Goal: Task Accomplishment & Management: Use online tool/utility

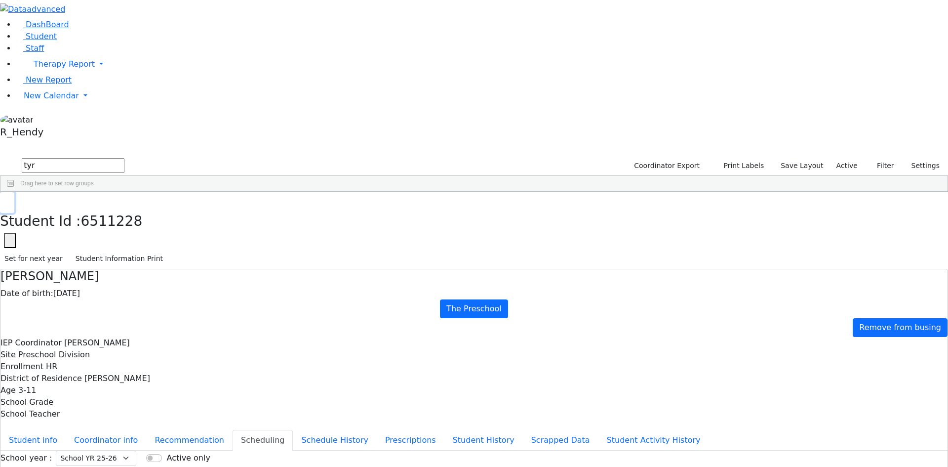
click at [14, 192] on button "button" at bounding box center [7, 202] width 14 height 21
drag, startPoint x: 169, startPoint y: 49, endPoint x: 10, endPoint y: 31, distance: 159.6
click at [12, 31] on div "DashBoard Student Staff Therapy Report Student Old Calendar Report" at bounding box center [474, 285] width 948 height 570
click at [123, 263] on div "[PERSON_NAME]" at bounding box center [92, 270] width 63 height 14
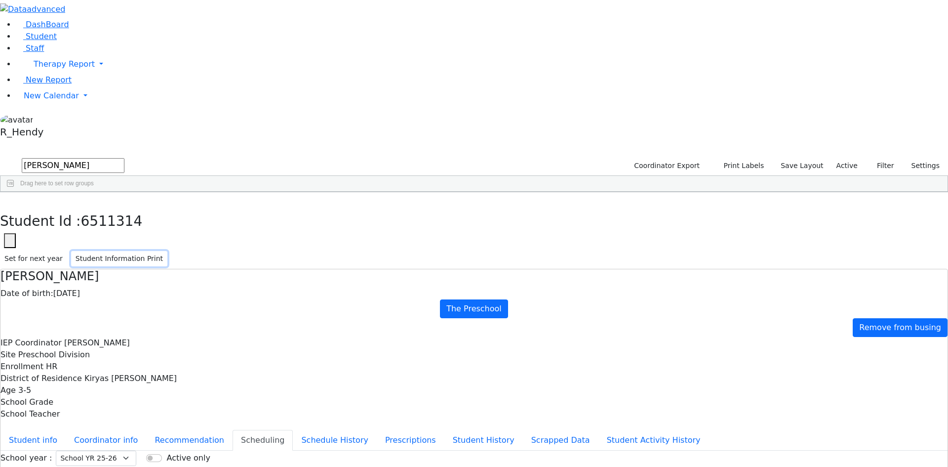
click at [167, 251] on button "Student Information Print" at bounding box center [119, 258] width 96 height 15
click at [14, 192] on button "button" at bounding box center [7, 202] width 14 height 21
drag, startPoint x: 177, startPoint y: 44, endPoint x: 91, endPoint y: 38, distance: 86.2
click at [91, 38] on div "DashBoard Student Staff Therapy Report Student Old Calendar Report" at bounding box center [474, 285] width 948 height 570
click at [186, 443] on div "[DEMOGRAPHIC_DATA]" at bounding box center [154, 450] width 63 height 14
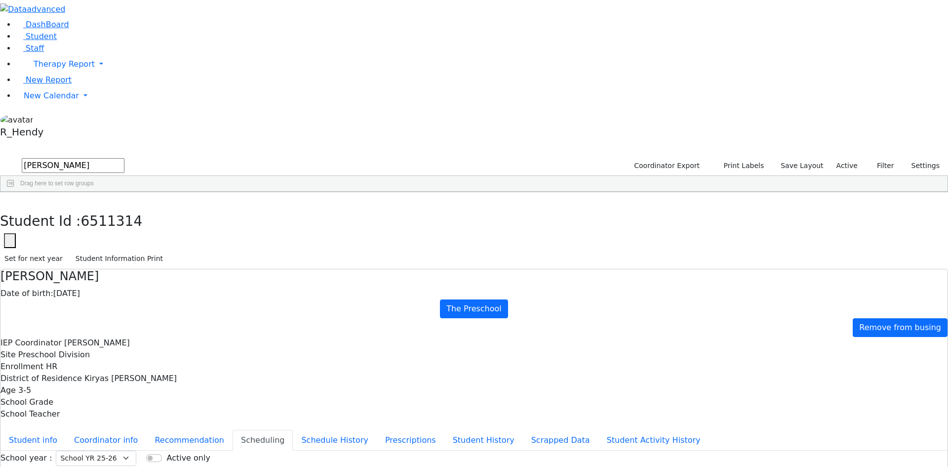
click at [186, 443] on div "[DEMOGRAPHIC_DATA]" at bounding box center [154, 450] width 63 height 14
click at [167, 251] on button "Student Information Print" at bounding box center [119, 258] width 96 height 15
click at [181, 142] on div "Students 44 A 24 K 24 W 24 A 24 K 24 W 24 A" at bounding box center [474, 149] width 948 height 15
click at [10, 200] on icon "button" at bounding box center [6, 203] width 5 height 6
drag, startPoint x: 150, startPoint y: 35, endPoint x: 71, endPoint y: 41, distance: 79.8
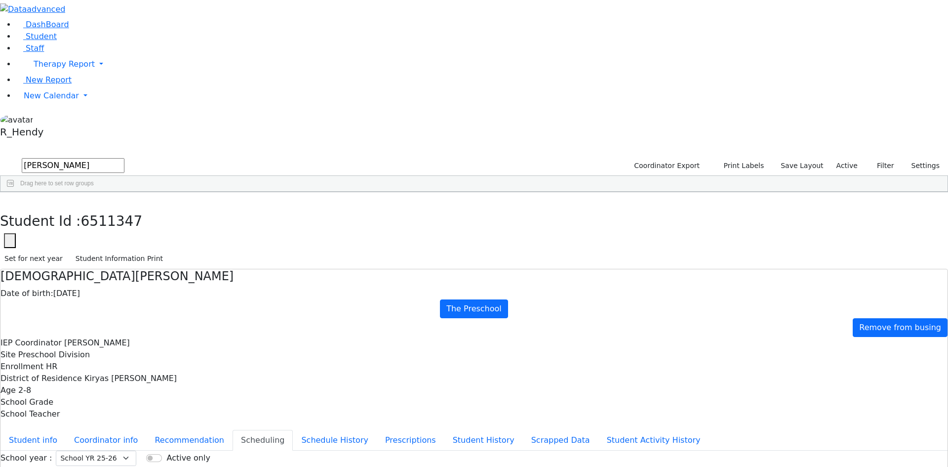
click at [71, 41] on div "DashBoard Student Staff Therapy Report Student Old Calendar Report" at bounding box center [474, 285] width 948 height 570
click at [126, 319] on div "Sofer" at bounding box center [95, 326] width 62 height 14
click at [167, 251] on button "Student Information Print" at bounding box center [119, 258] width 96 height 15
click at [14, 192] on button "button" at bounding box center [7, 202] width 14 height 21
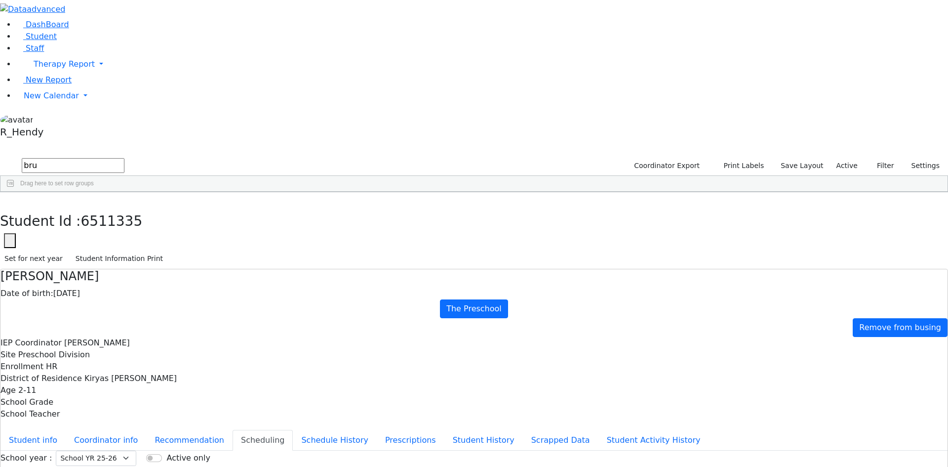
drag, startPoint x: 172, startPoint y: 46, endPoint x: 8, endPoint y: 39, distance: 164.6
click at [8, 39] on div "DashBoard Student Staff Therapy Report Student Old Calendar Report" at bounding box center [474, 285] width 948 height 570
type input "[DEMOGRAPHIC_DATA]"
click at [123, 208] on div "[PERSON_NAME]" at bounding box center [92, 215] width 63 height 14
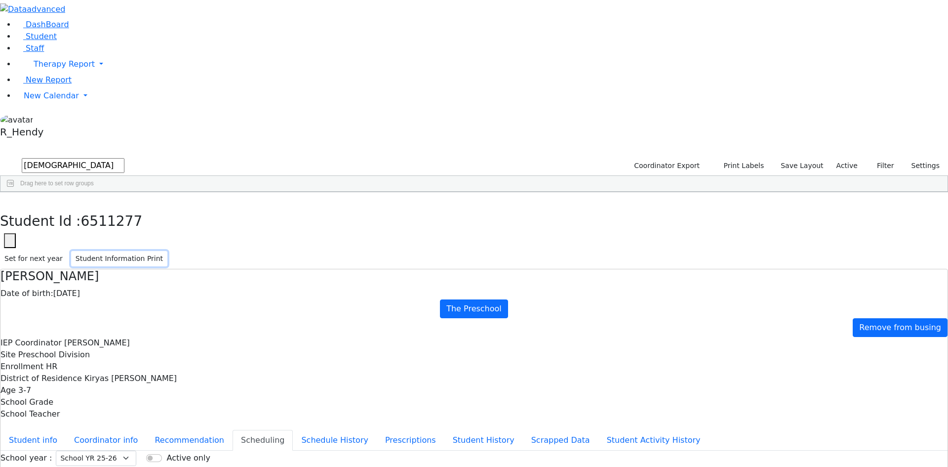
click at [167, 251] on button "Student Information Print" at bounding box center [119, 258] width 96 height 15
click at [4, 200] on use "button" at bounding box center [4, 200] width 0 height 0
click at [36, 69] on span "New Calendar" at bounding box center [64, 63] width 61 height 9
click at [47, 120] on span "Calendar" at bounding box center [39, 115] width 36 height 9
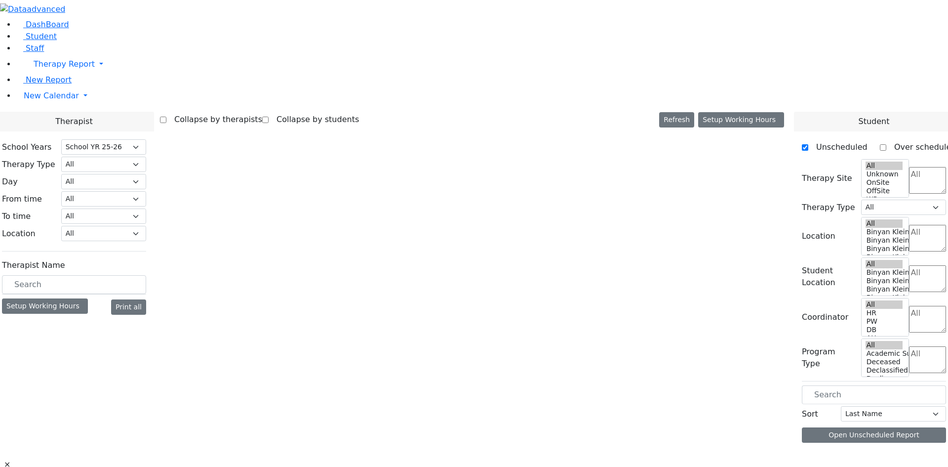
select select "212"
select select "3"
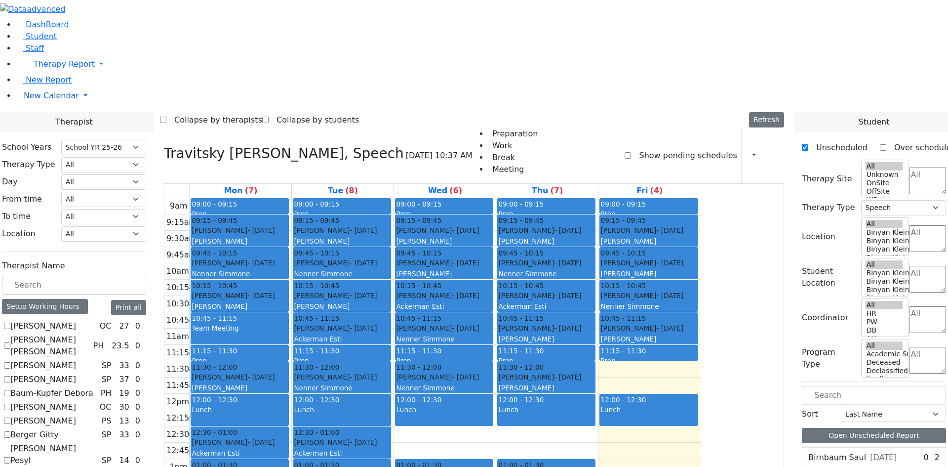
click at [38, 69] on span "New Calendar" at bounding box center [64, 63] width 61 height 9
click at [76, 373] on label "Auslander Susanne" at bounding box center [43, 379] width 66 height 12
click at [10, 376] on input "Auslander Susanne" at bounding box center [7, 379] width 6 height 6
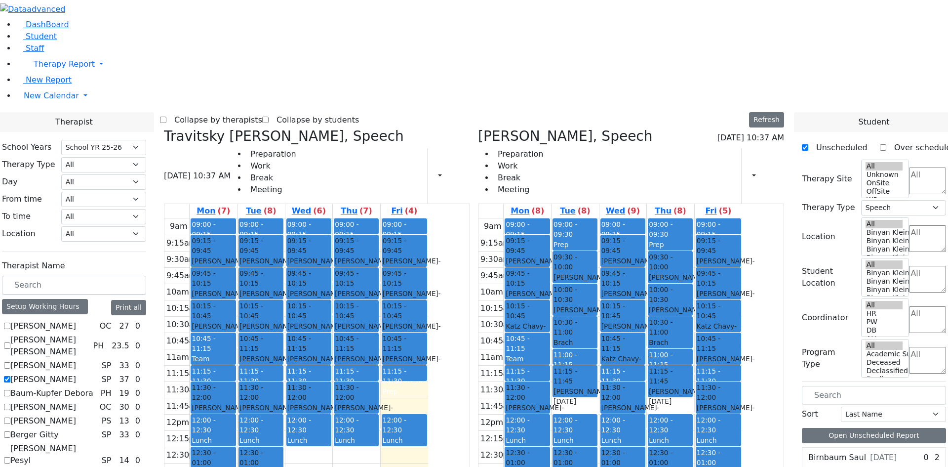
click at [76, 373] on label "Auslander Susanne" at bounding box center [43, 379] width 66 height 12
click at [10, 376] on input "Auslander Susanne" at bounding box center [7, 379] width 6 height 6
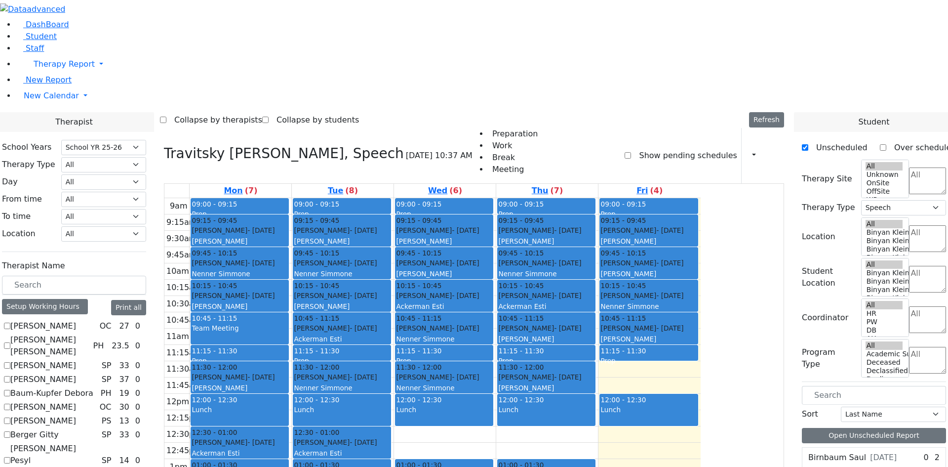
click at [76, 373] on label "Auslander Susanne" at bounding box center [43, 379] width 66 height 12
click at [10, 376] on input "Auslander Susanne" at bounding box center [7, 379] width 6 height 6
checkbox input "true"
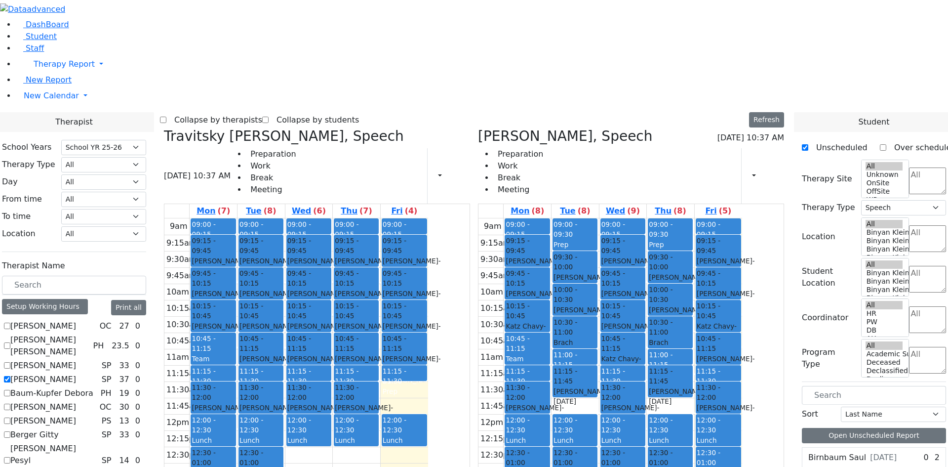
scroll to position [897, 0]
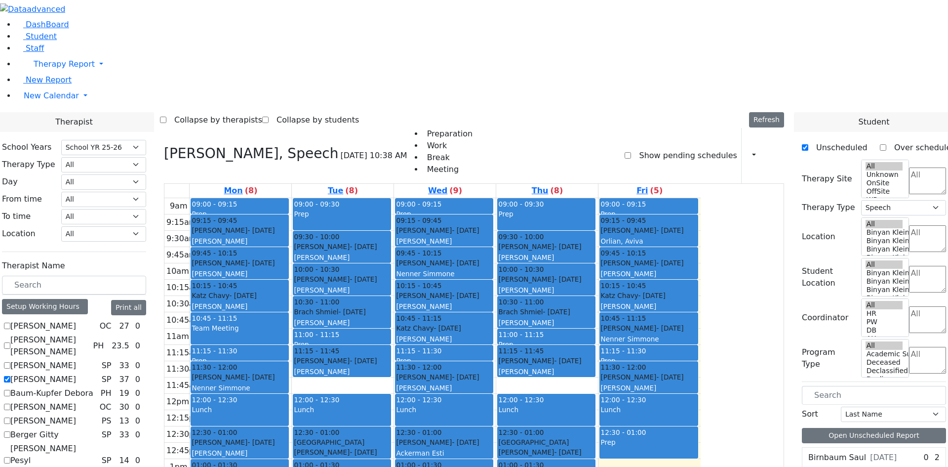
checkbox input "true"
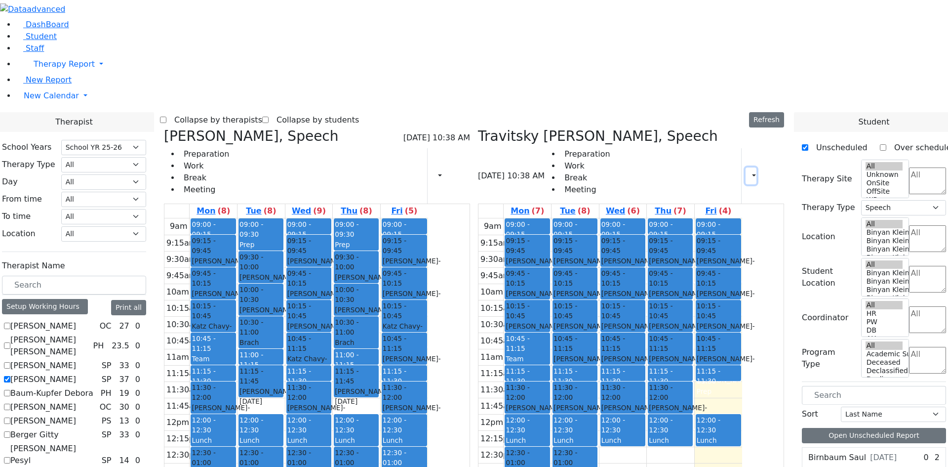
click at [746, 167] on button "button" at bounding box center [751, 175] width 11 height 17
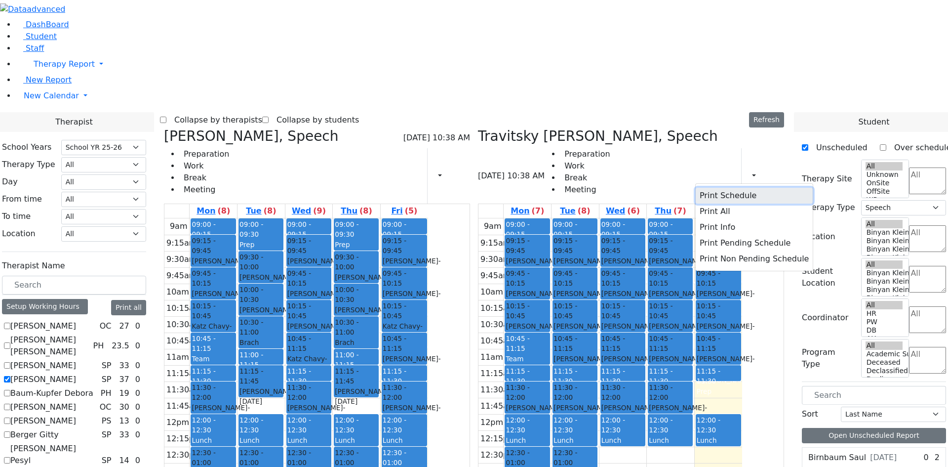
click at [701, 188] on button "Print Schedule" at bounding box center [754, 196] width 117 height 16
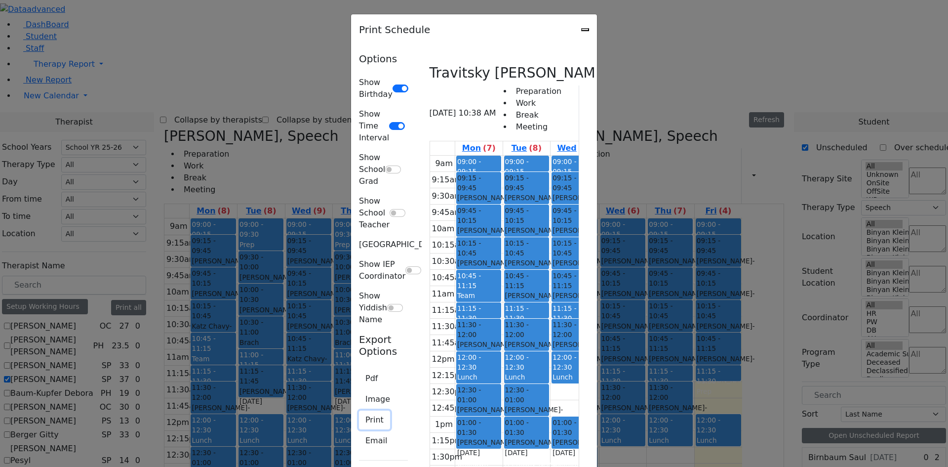
click at [359, 410] on button "Print" at bounding box center [374, 419] width 31 height 19
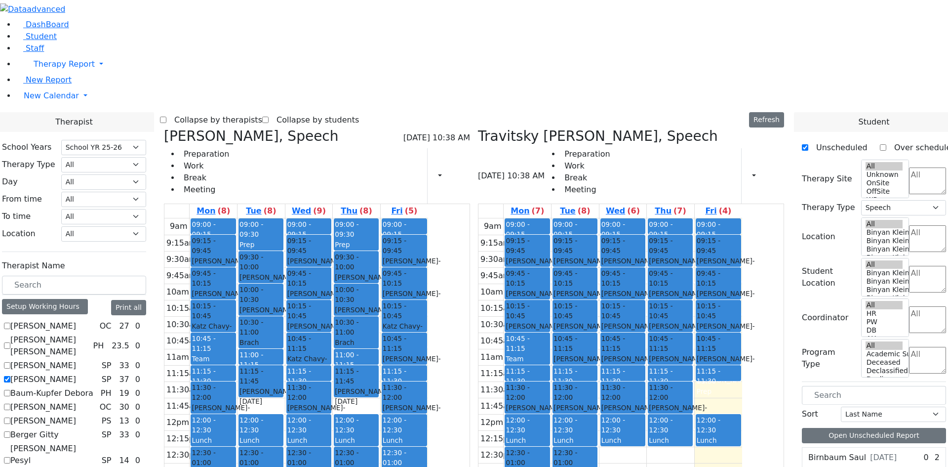
click at [263, 416] on span "12:00 - 12:30" at bounding box center [252, 425] width 24 height 18
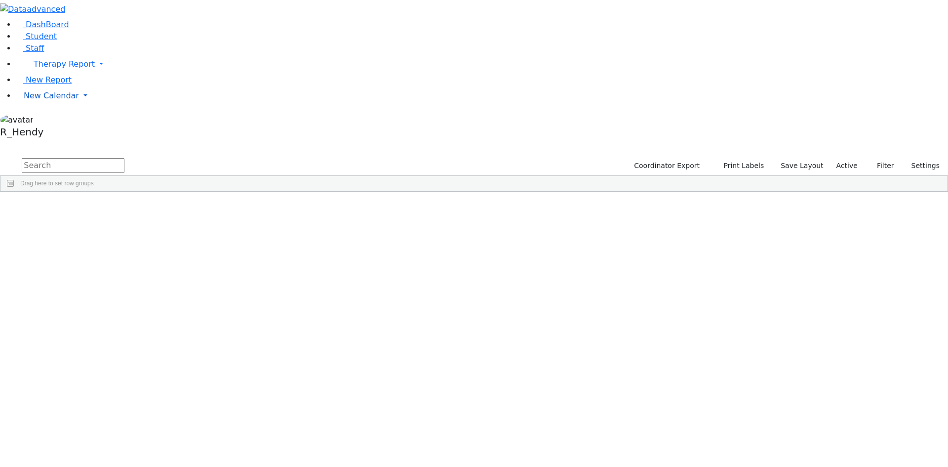
click at [36, 74] on link "New Calendar" at bounding box center [482, 64] width 933 height 20
click at [51, 122] on link "Calendar" at bounding box center [39, 116] width 36 height 12
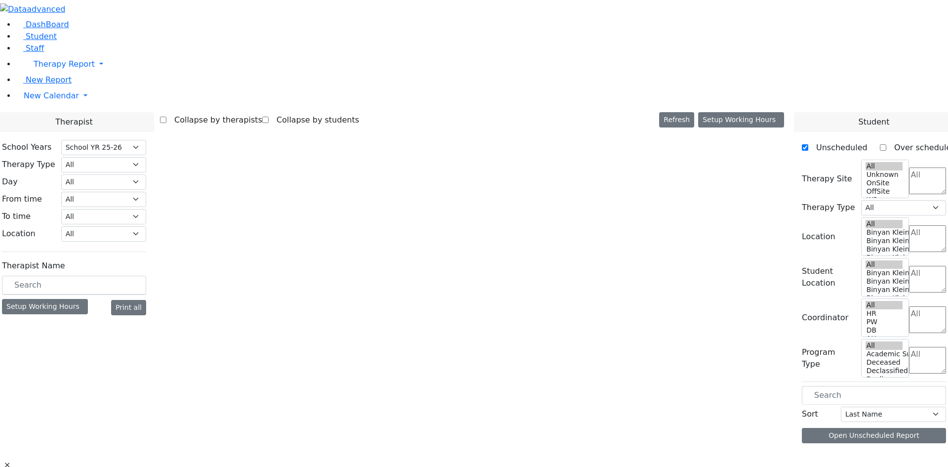
select select "212"
